Goal: Task Accomplishment & Management: Manage account settings

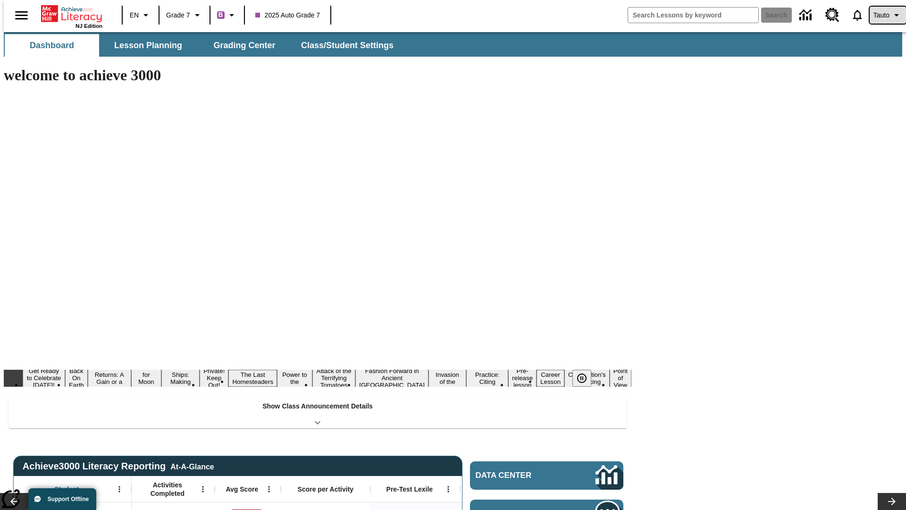
click at [883, 15] on span "Tauto" at bounding box center [882, 15] width 16 height 10
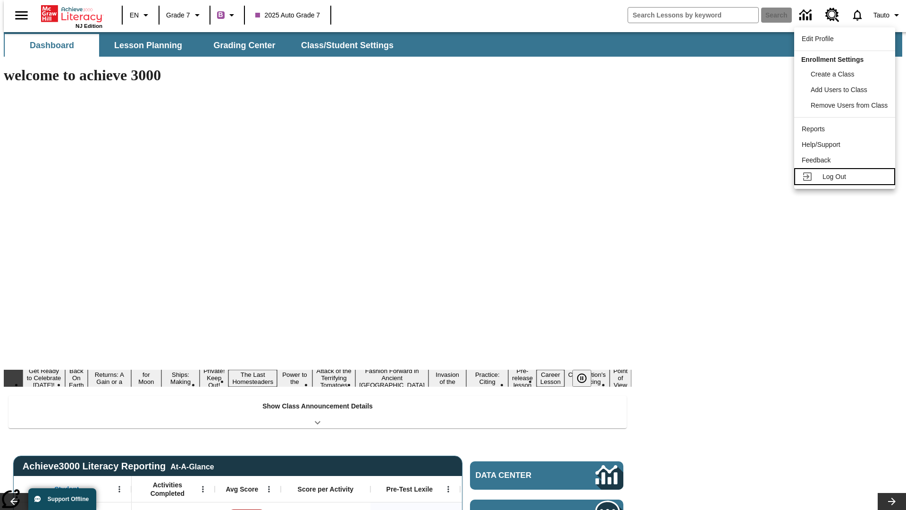
click at [846, 177] on span "Log Out" at bounding box center [835, 177] width 24 height 8
